Goal: Contribute content: Add original content to the website for others to see

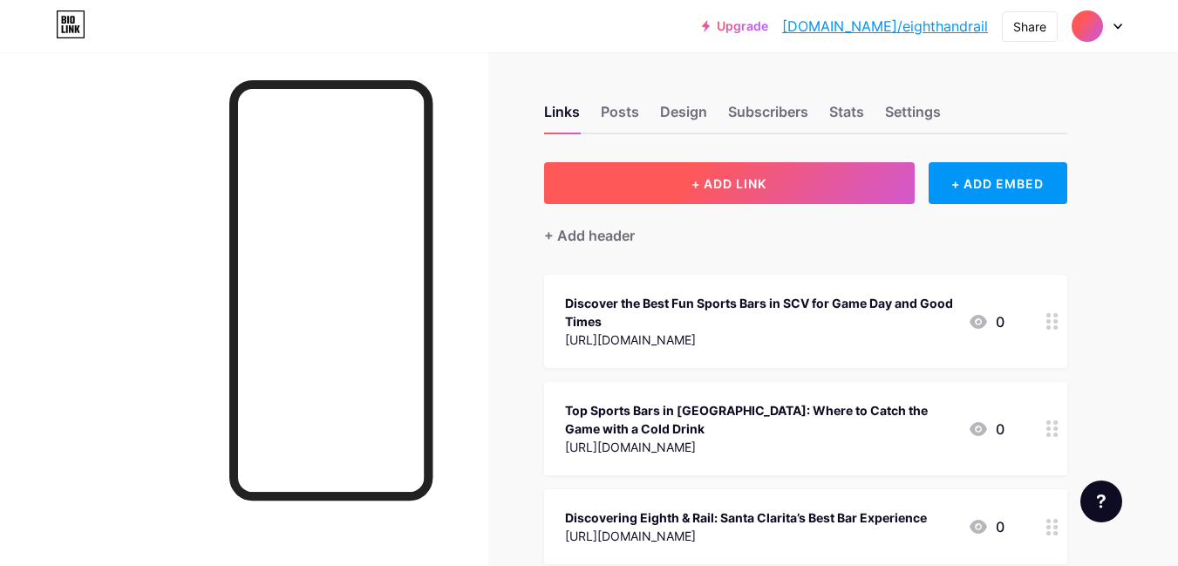
click at [830, 170] on button "+ ADD LINK" at bounding box center [729, 183] width 371 height 42
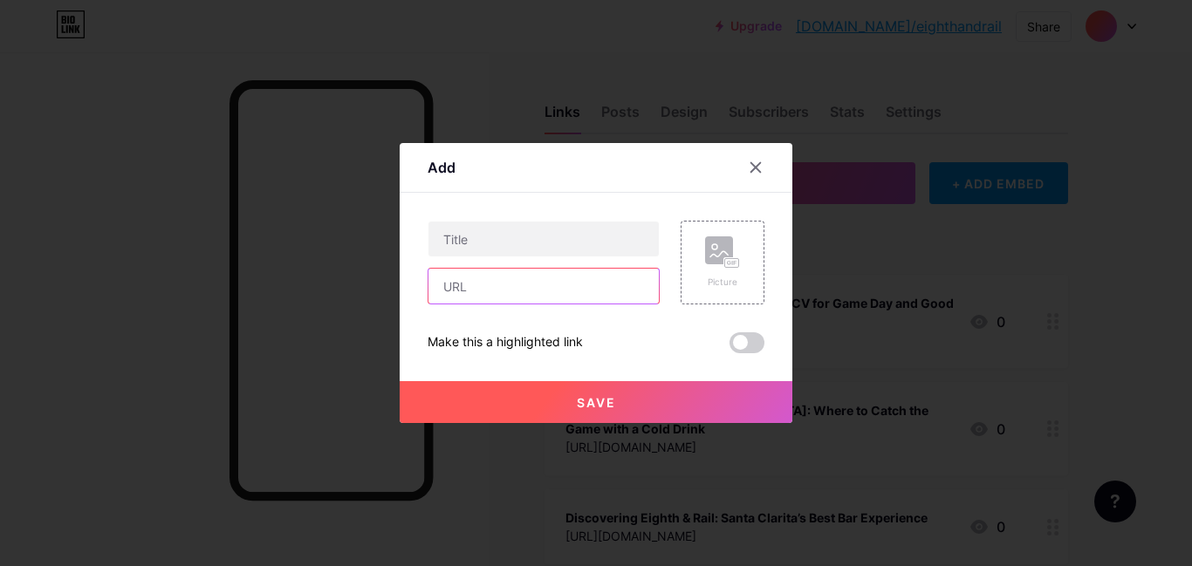
click at [536, 293] on input "text" at bounding box center [543, 286] width 230 height 35
paste input "[URL][DOMAIN_NAME]"
type input "[URL][DOMAIN_NAME]"
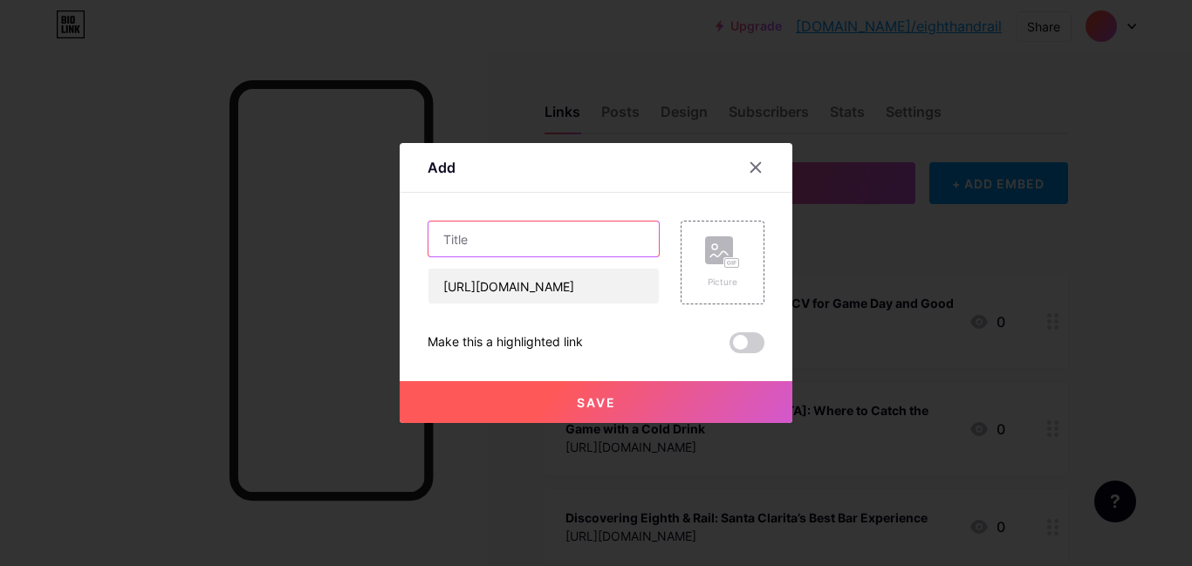
click at [465, 231] on input "text" at bounding box center [543, 239] width 230 height 35
paste input "Top Live Music Venues in [GEOGRAPHIC_DATA]: Discover Legends and Local Favorites"
type input "Top Live Music Venues in [GEOGRAPHIC_DATA]: Discover Legends and Local Favorites"
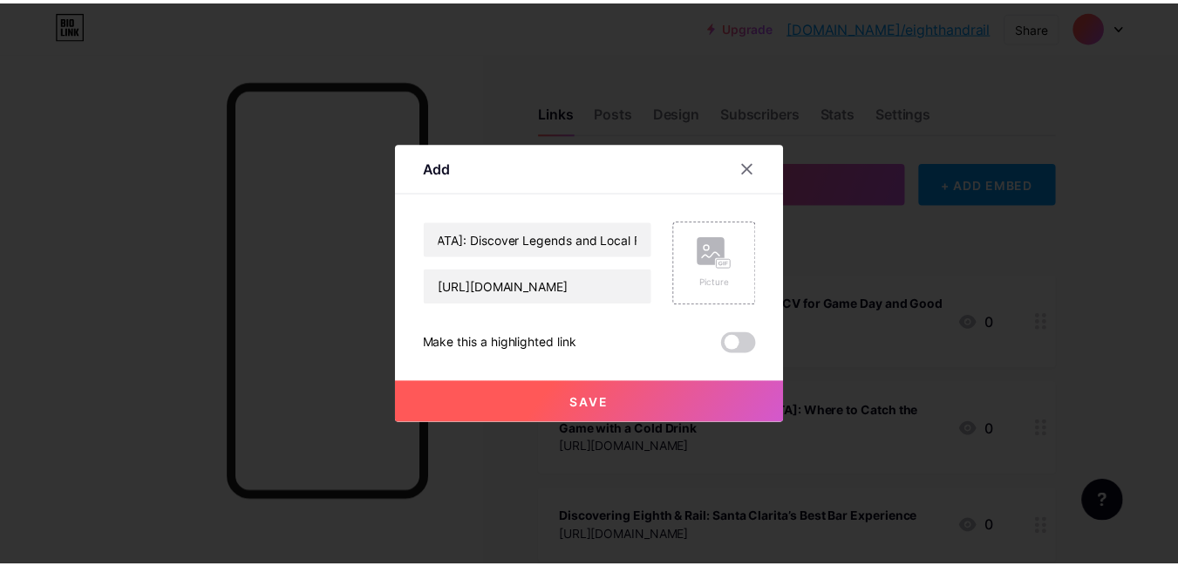
scroll to position [0, 0]
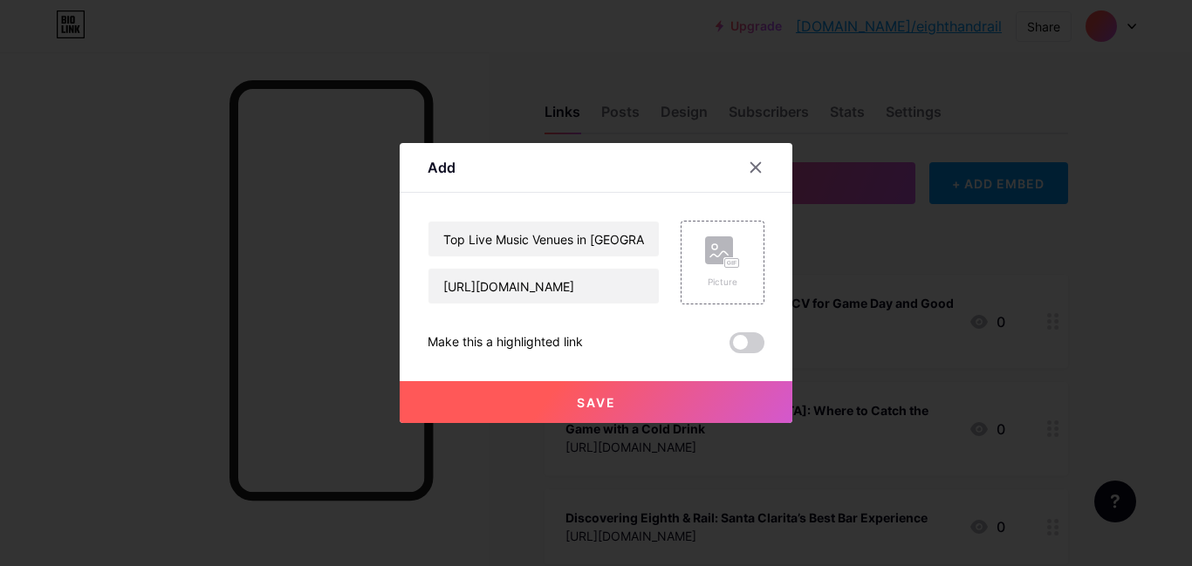
click at [546, 390] on button "Save" at bounding box center [595, 402] width 393 height 42
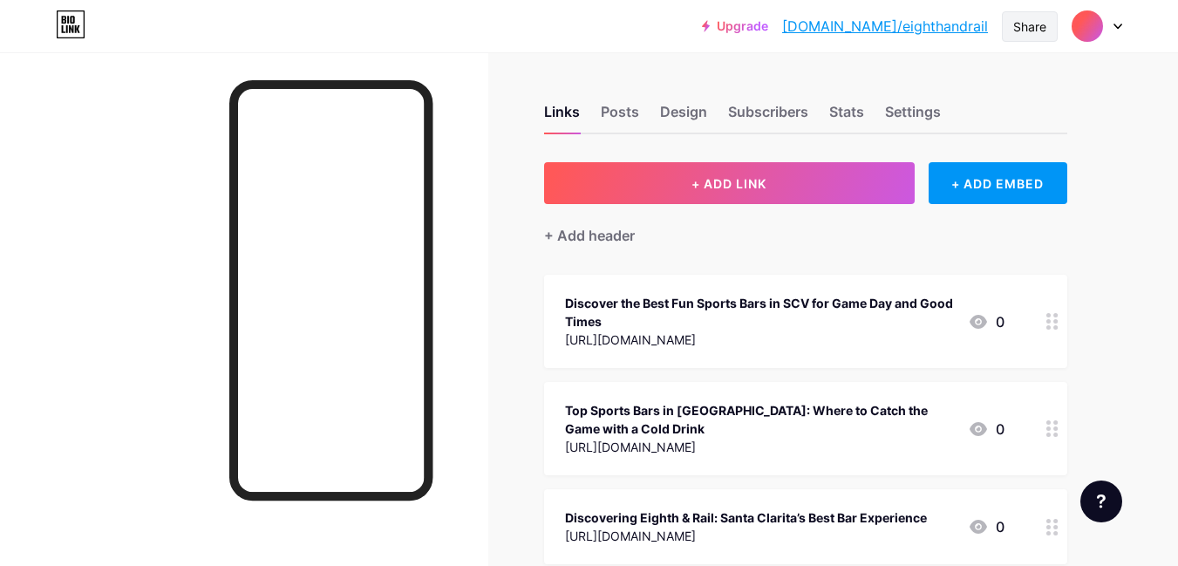
click at [1026, 27] on div "Share" at bounding box center [1030, 26] width 33 height 18
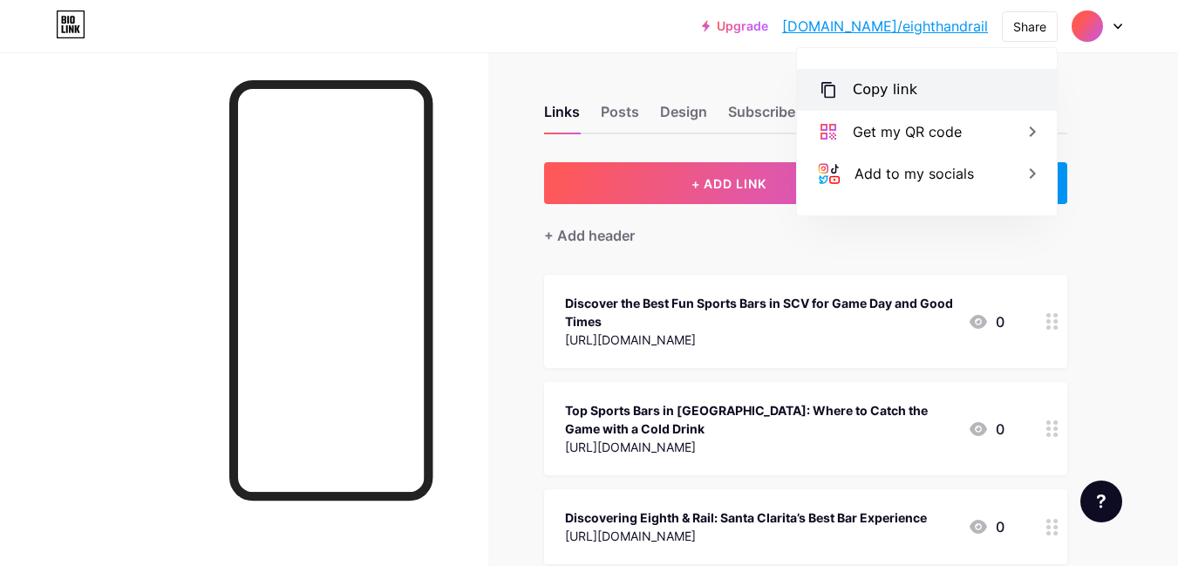
click at [888, 82] on div "Copy link" at bounding box center [885, 89] width 65 height 21
